Goal: Task Accomplishment & Management: Use online tool/utility

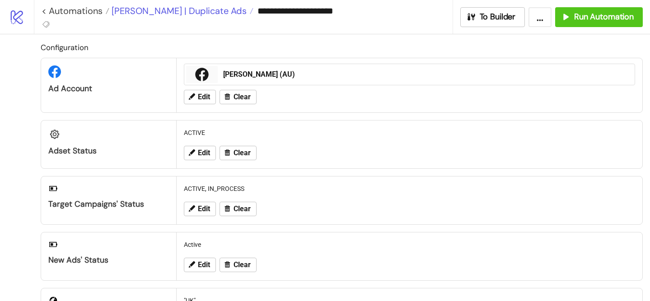
scroll to position [340, 0]
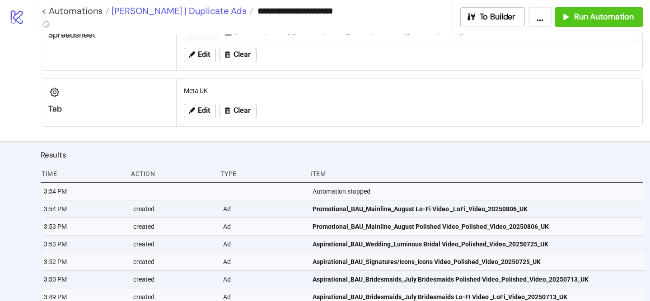
click at [201, 10] on span "[PERSON_NAME] | Duplicate Ads" at bounding box center [177, 11] width 137 height 12
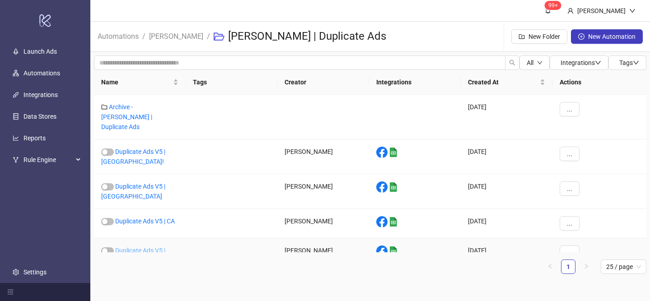
click at [160, 247] on link "Duplicate Ads V5 | AUNZ" at bounding box center [133, 255] width 64 height 17
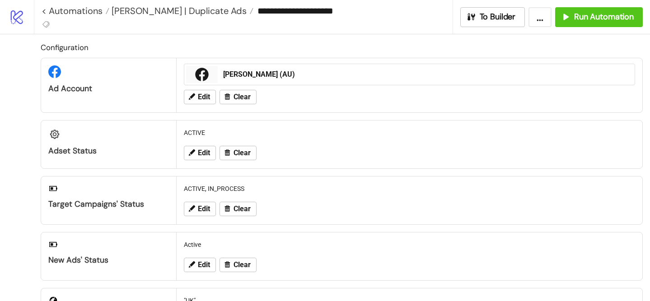
type input "**********"
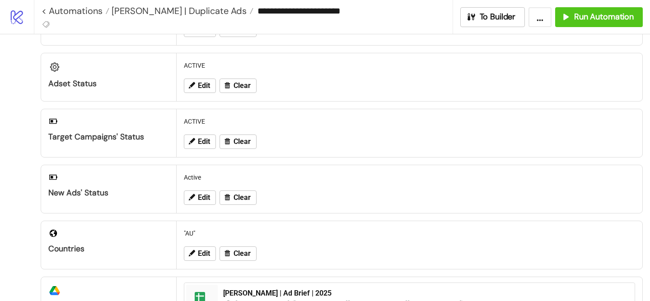
scroll to position [82, 0]
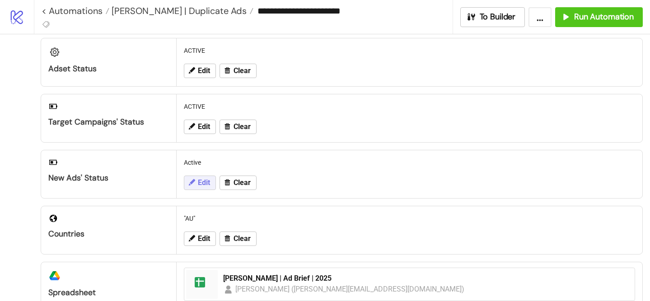
click at [202, 184] on span "Edit" at bounding box center [204, 183] width 12 height 8
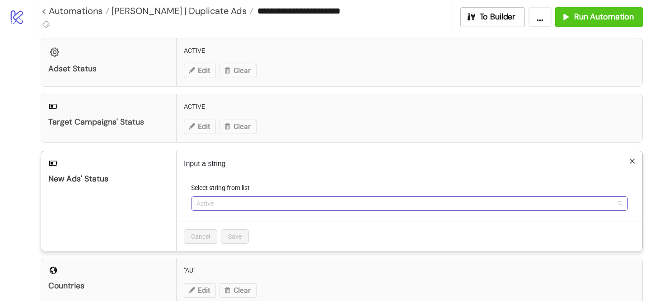
click at [217, 206] on span "Active" at bounding box center [410, 204] width 426 height 14
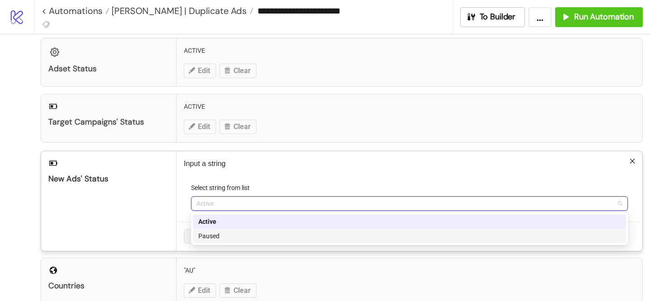
click at [223, 232] on div "Paused" at bounding box center [409, 236] width 423 height 10
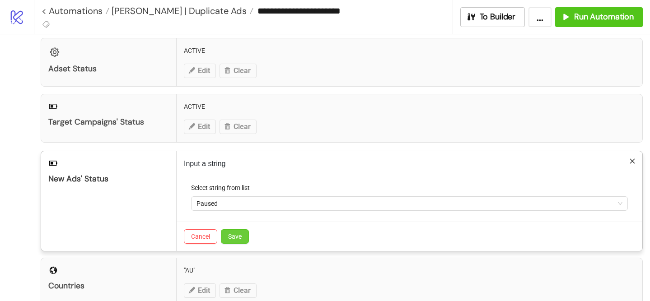
click at [241, 234] on span "Save" at bounding box center [235, 236] width 14 height 7
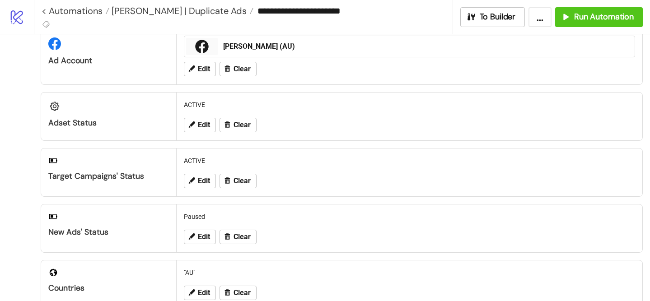
scroll to position [0, 0]
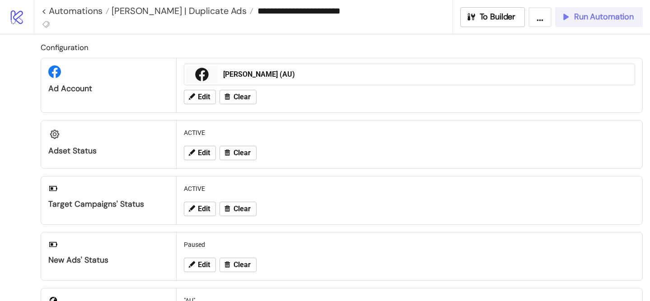
click at [601, 20] on span "Run Automation" at bounding box center [604, 17] width 60 height 10
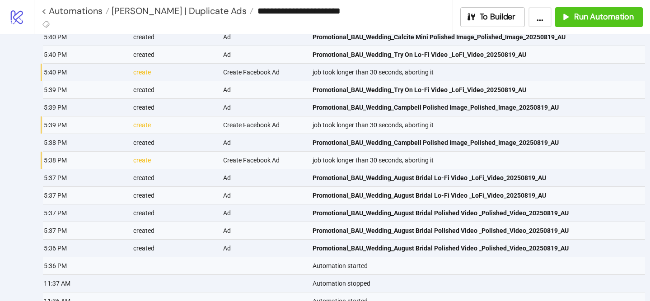
scroll to position [581, 0]
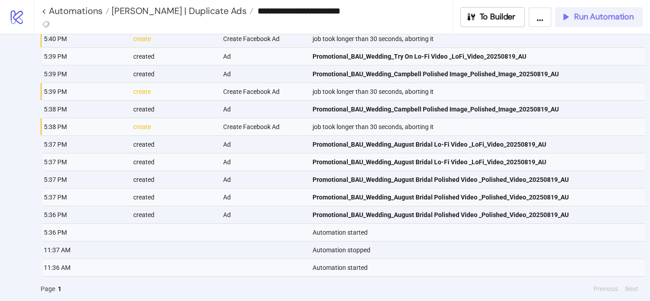
click at [578, 21] on span "Run Automation" at bounding box center [604, 17] width 60 height 10
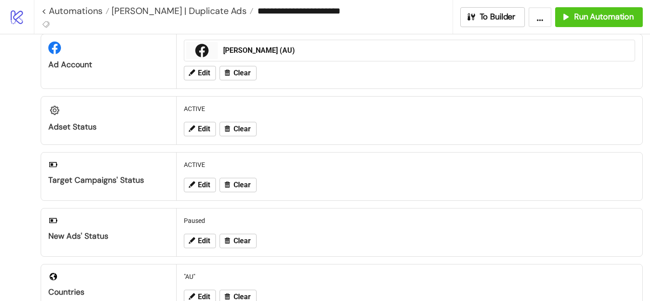
scroll to position [14, 0]
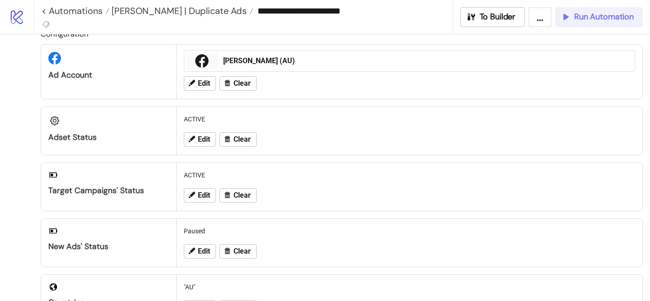
click at [620, 17] on span "Run Automation" at bounding box center [604, 17] width 60 height 10
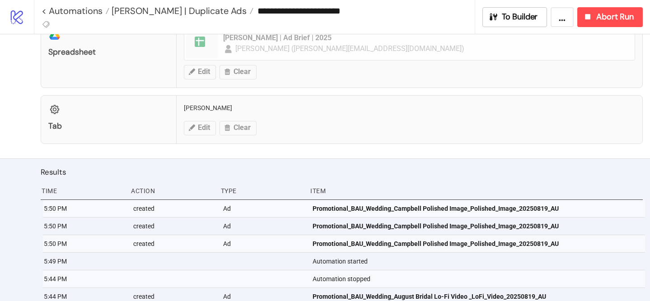
scroll to position [362, 0]
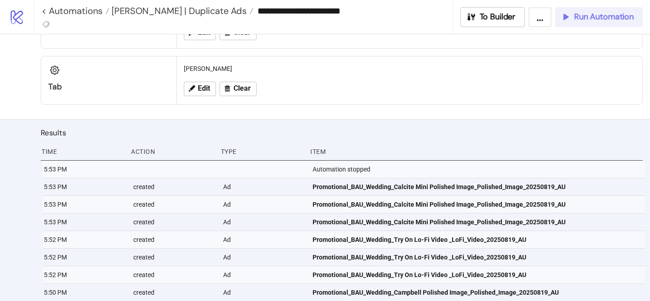
click at [594, 20] on span "Run Automation" at bounding box center [604, 17] width 60 height 10
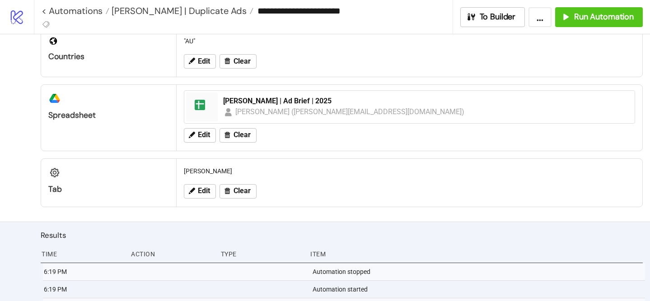
scroll to position [142, 0]
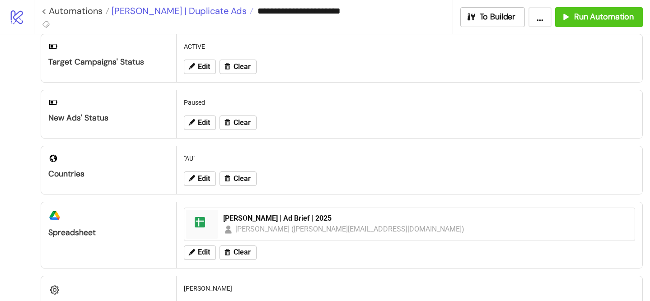
click at [194, 14] on span "[PERSON_NAME] | Duplicate Ads" at bounding box center [177, 11] width 137 height 12
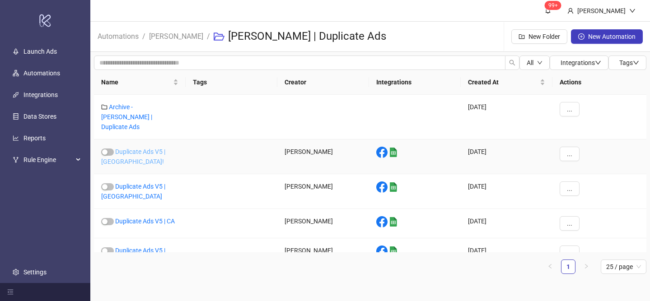
click at [165, 148] on link "Duplicate Ads V5 | [GEOGRAPHIC_DATA]!" at bounding box center [133, 156] width 64 height 17
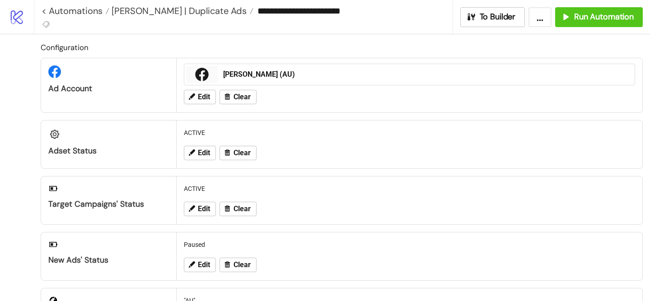
type input "**********"
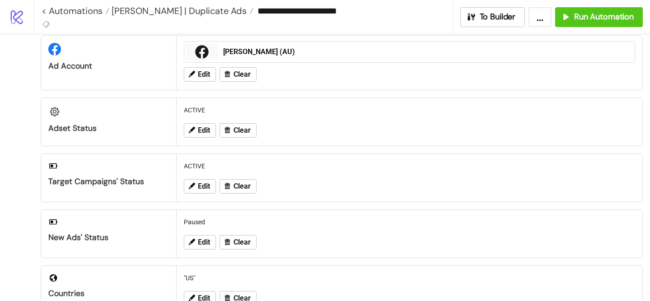
click at [605, 28] on div "**********" at bounding box center [342, 17] width 616 height 34
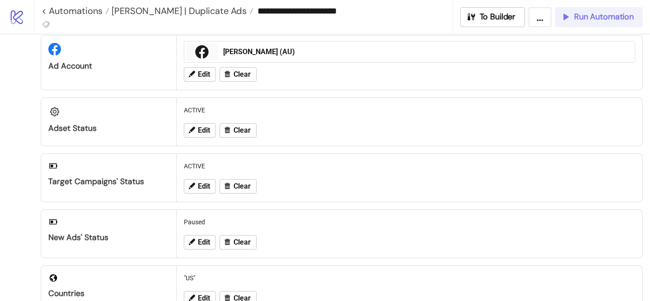
click at [587, 24] on button "Run Automation" at bounding box center [599, 17] width 88 height 20
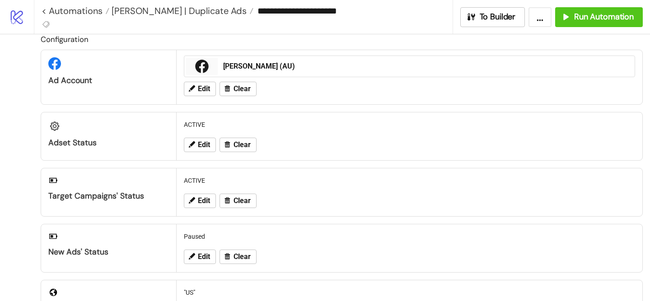
scroll to position [0, 0]
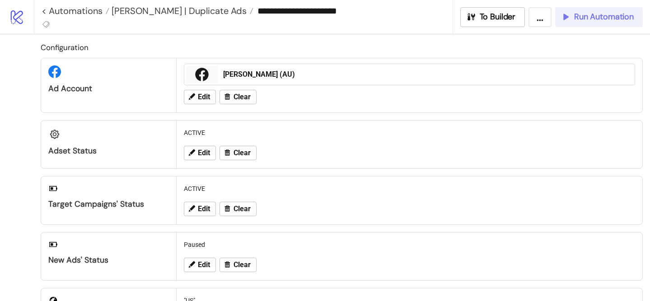
click at [594, 18] on span "Run Automation" at bounding box center [604, 17] width 60 height 10
click at [578, 19] on span "Run Automation" at bounding box center [604, 17] width 60 height 10
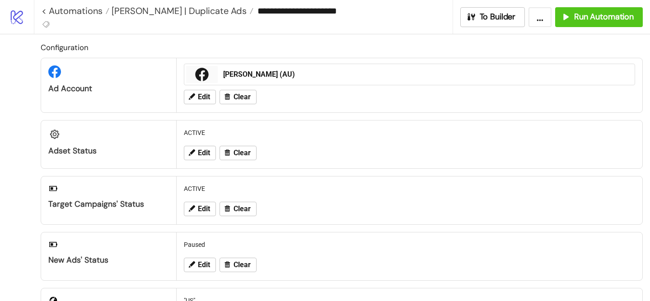
click at [181, 18] on div "**********" at bounding box center [247, 11] width 411 height 22
click at [183, 14] on span "[PERSON_NAME] | Duplicate Ads" at bounding box center [177, 11] width 137 height 12
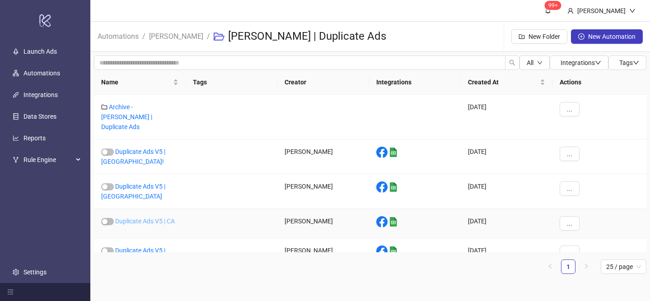
click at [161, 218] on link "Duplicate Ads V5 | CA" at bounding box center [145, 221] width 60 height 7
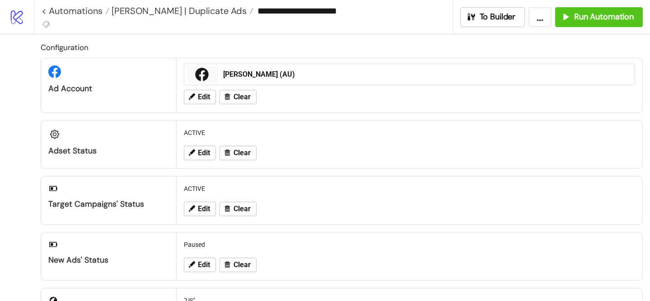
type input "**********"
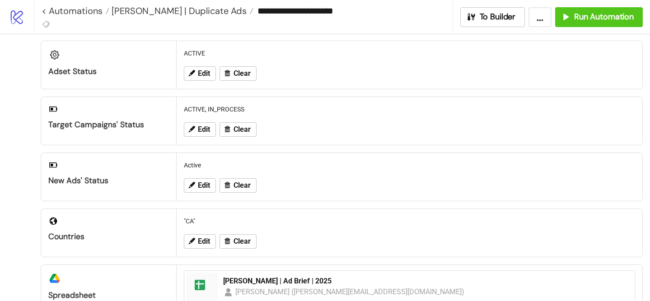
scroll to position [136, 0]
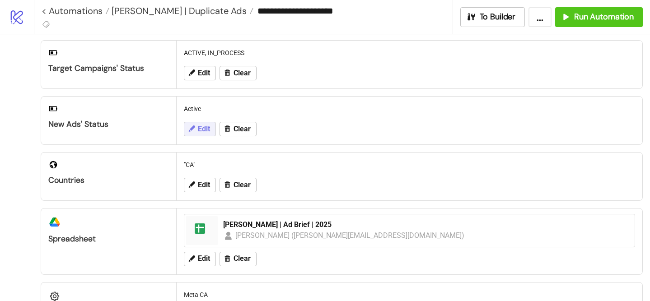
click at [208, 127] on span "Edit" at bounding box center [204, 129] width 12 height 8
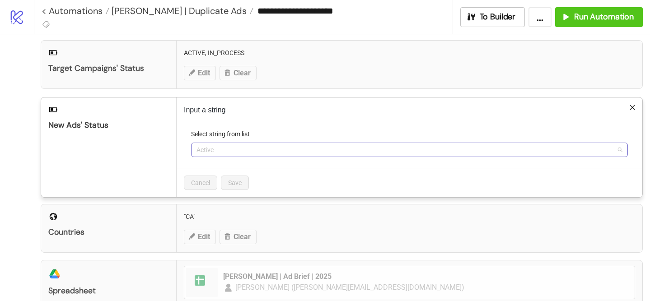
click at [216, 151] on span "Active" at bounding box center [410, 150] width 426 height 14
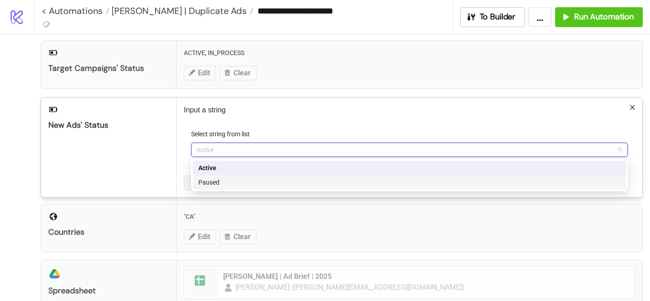
click at [229, 179] on div "Paused" at bounding box center [409, 183] width 423 height 10
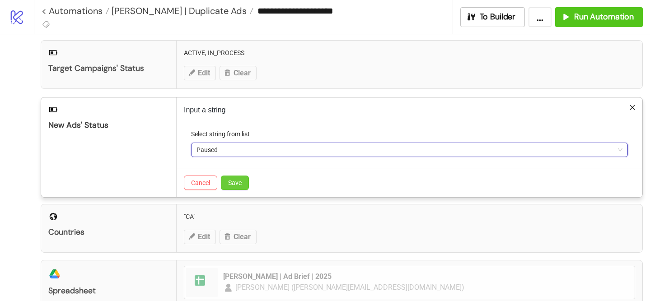
click at [232, 182] on span "Save" at bounding box center [235, 182] width 14 height 7
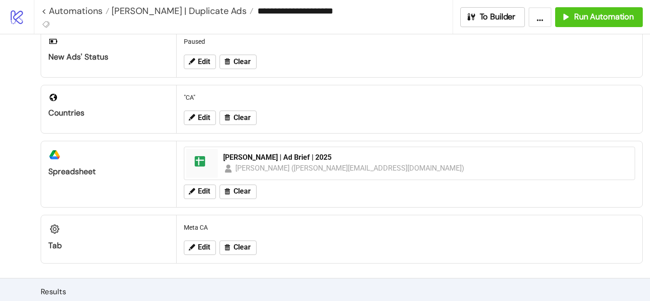
scroll to position [0, 0]
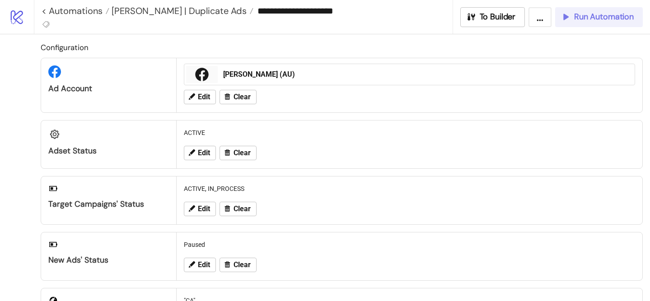
click at [576, 15] on span "Run Automation" at bounding box center [604, 17] width 60 height 10
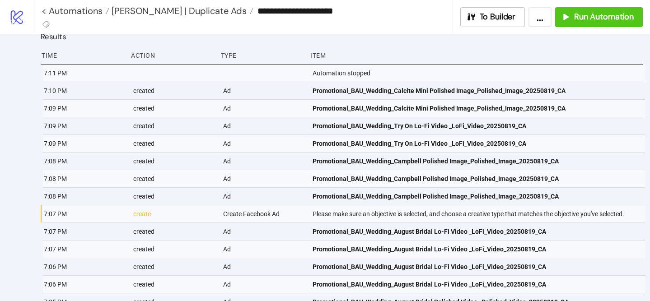
scroll to position [483, 0]
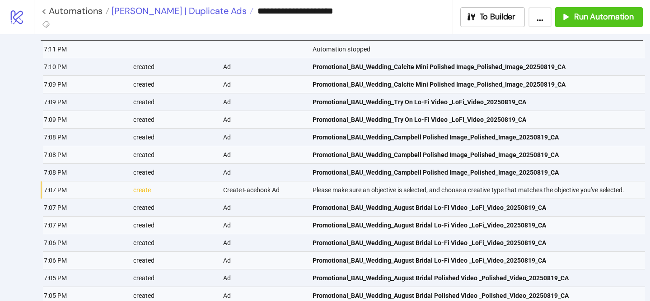
click at [193, 13] on span "[PERSON_NAME] | Duplicate Ads" at bounding box center [177, 11] width 137 height 12
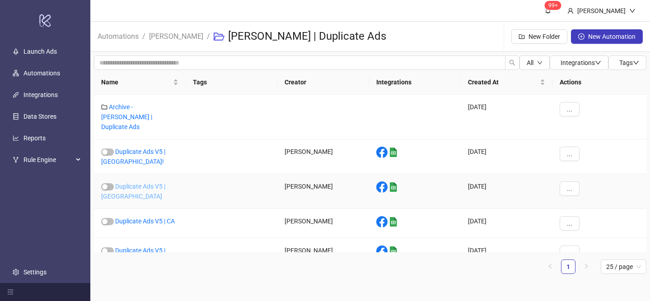
click at [157, 183] on link "Duplicate Ads V5 | [GEOGRAPHIC_DATA]" at bounding box center [133, 191] width 64 height 17
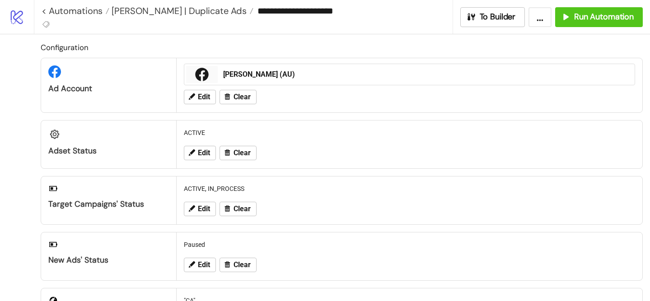
type input "**********"
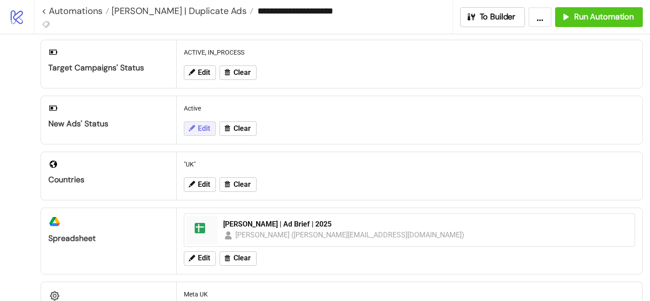
scroll to position [137, 0]
click at [202, 132] on span "Edit" at bounding box center [204, 128] width 12 height 8
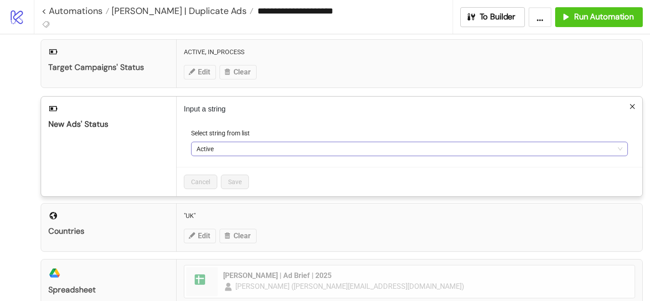
click at [230, 152] on span "Active" at bounding box center [410, 149] width 426 height 14
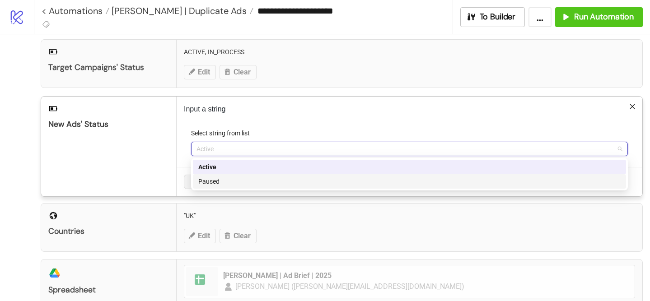
click at [230, 181] on div "Paused" at bounding box center [409, 182] width 423 height 10
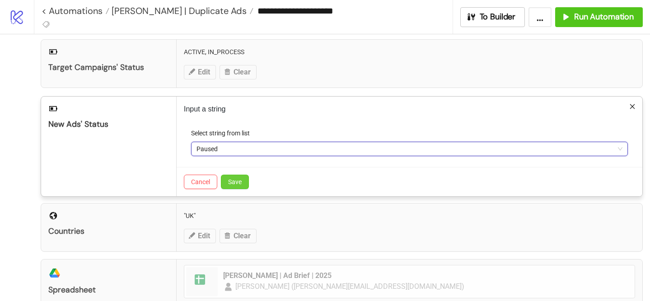
click at [242, 187] on button "Save" at bounding box center [235, 182] width 28 height 14
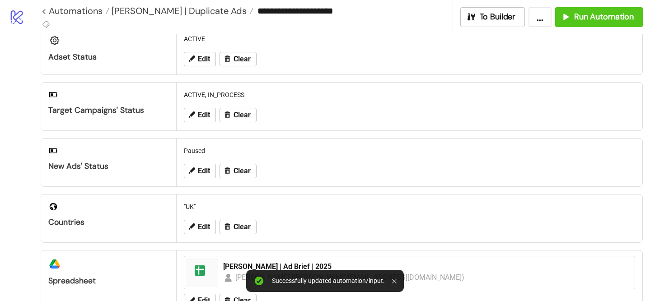
scroll to position [0, 0]
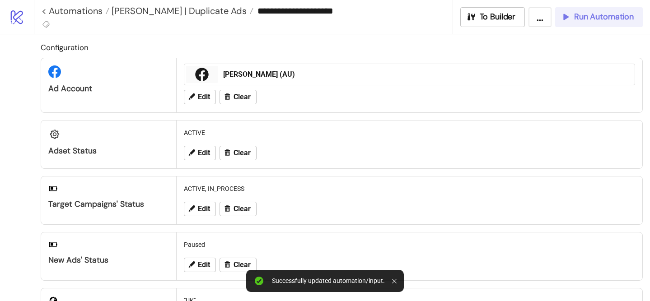
click at [579, 18] on span "Run Automation" at bounding box center [604, 17] width 60 height 10
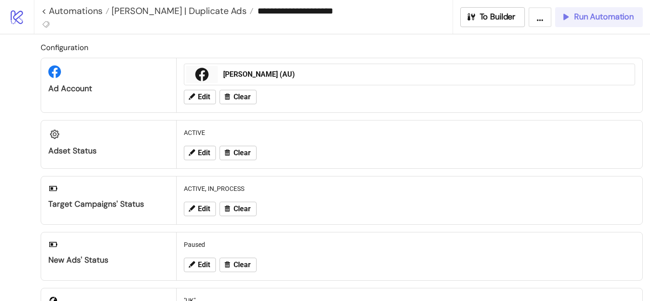
click at [570, 19] on icon "button" at bounding box center [566, 17] width 10 height 10
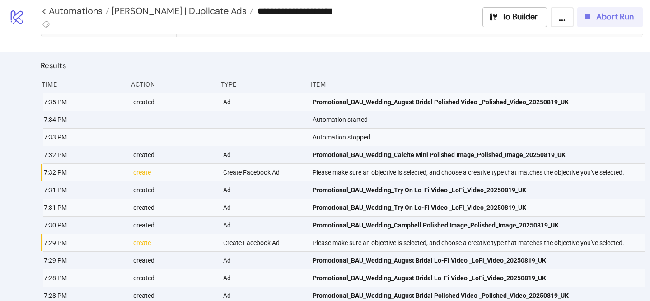
scroll to position [447, 0]
